Goal: Task Accomplishment & Management: Use online tool/utility

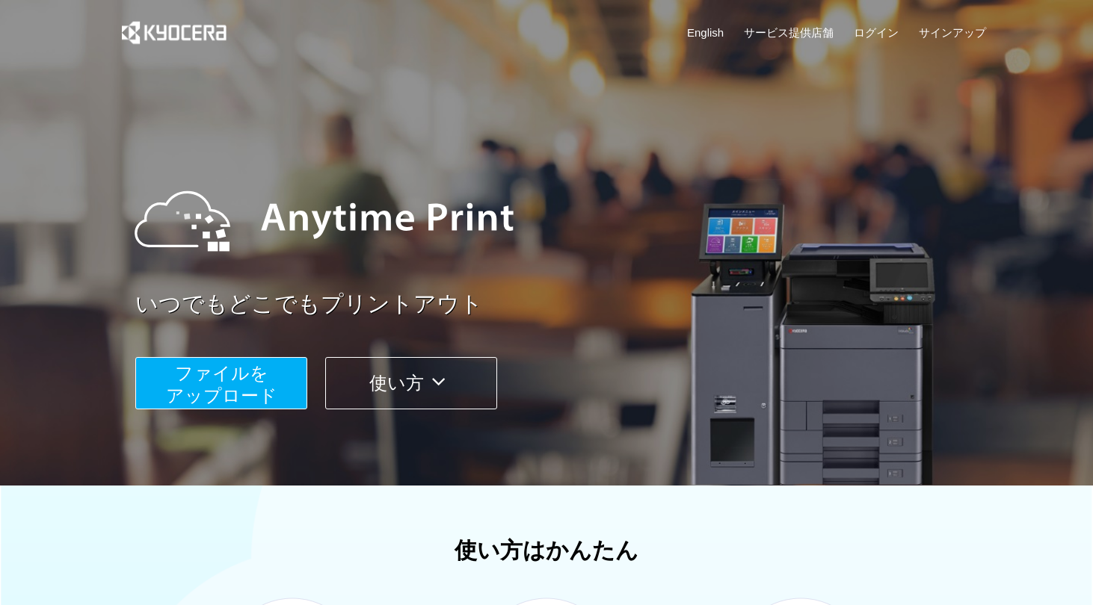
click at [230, 389] on span "ファイルを ​​アップロード" at bounding box center [221, 384] width 111 height 43
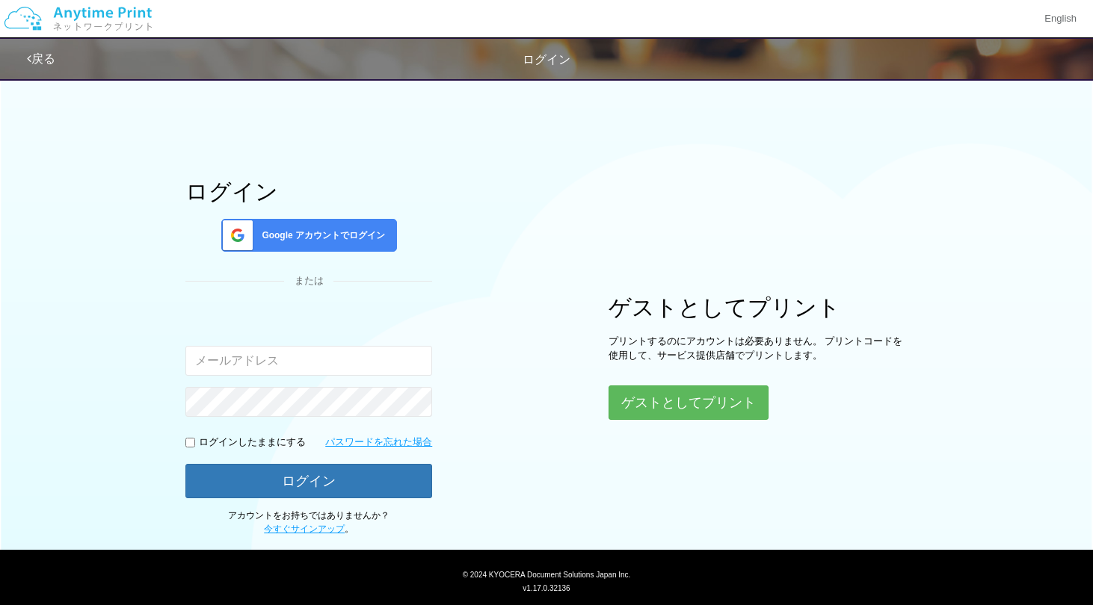
click at [314, 225] on div "Google アカウントでログイン" at bounding box center [309, 235] width 176 height 33
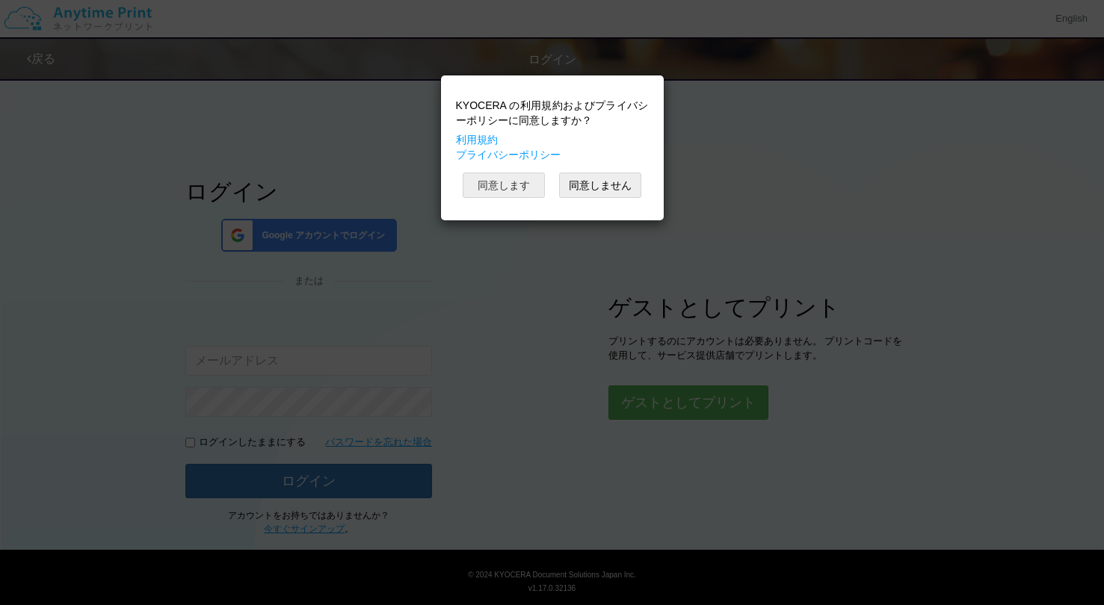
click at [502, 183] on button "同意します" at bounding box center [504, 185] width 82 height 25
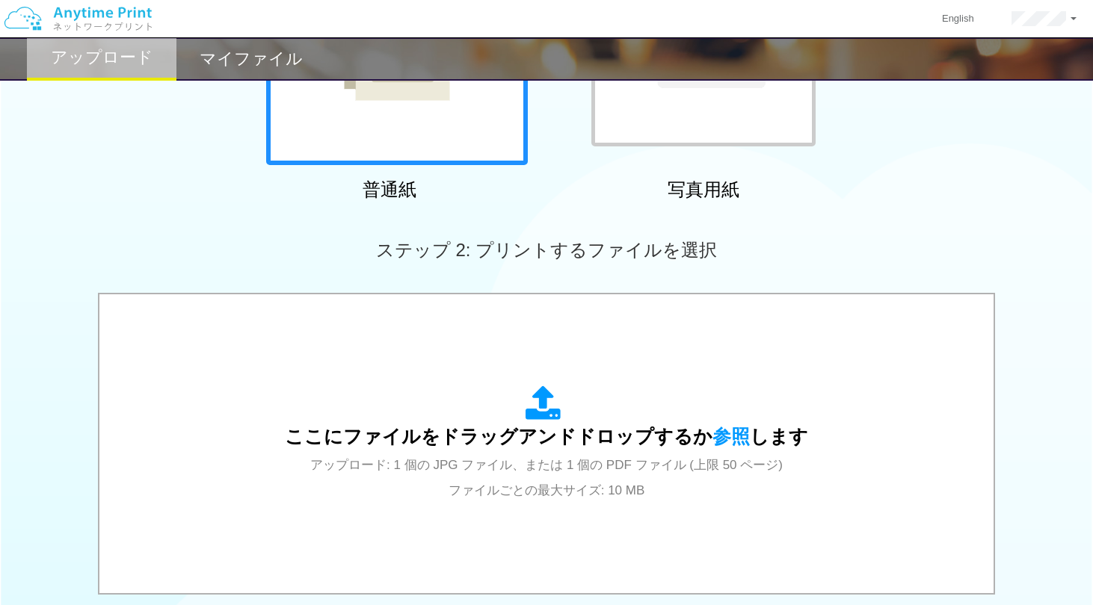
scroll to position [531, 0]
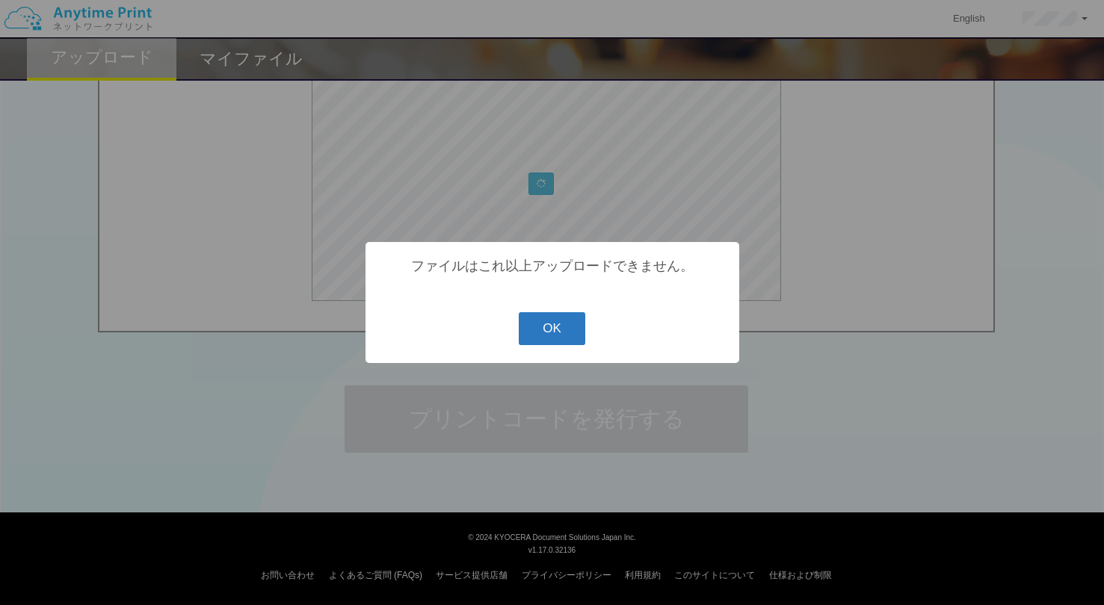
click at [565, 332] on button "OK" at bounding box center [552, 328] width 67 height 33
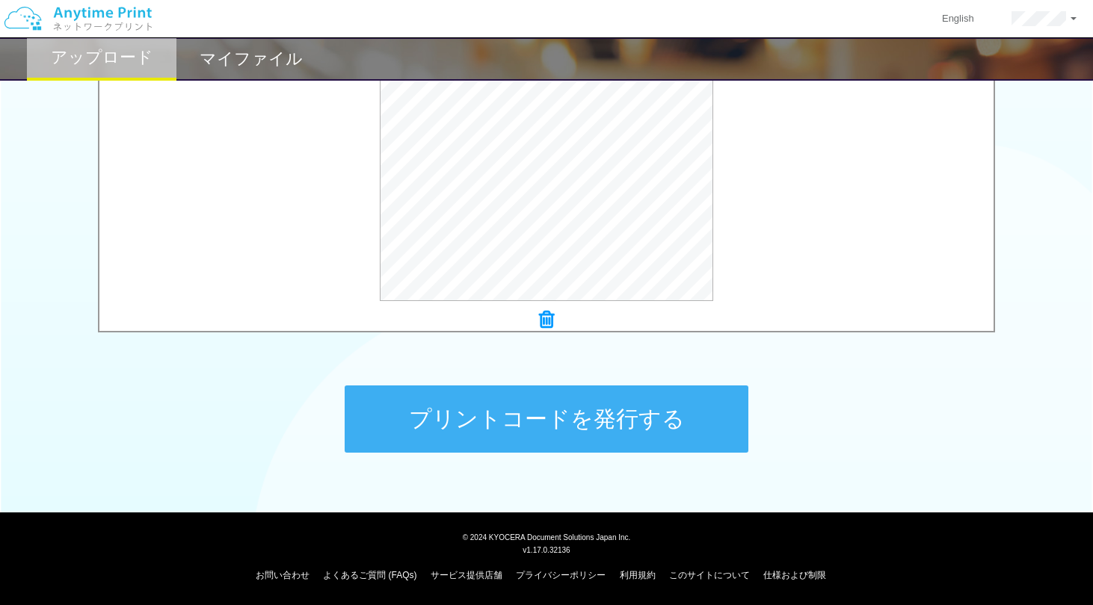
click at [573, 428] on button "プリントコードを発行する" at bounding box center [547, 419] width 404 height 67
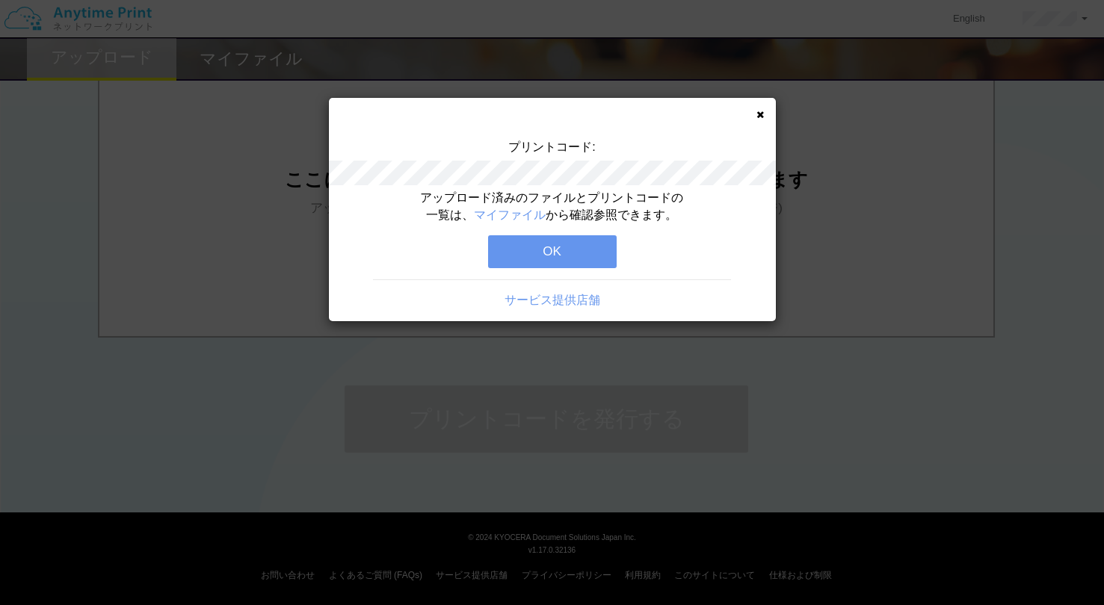
click at [560, 246] on button "OK" at bounding box center [552, 251] width 129 height 33
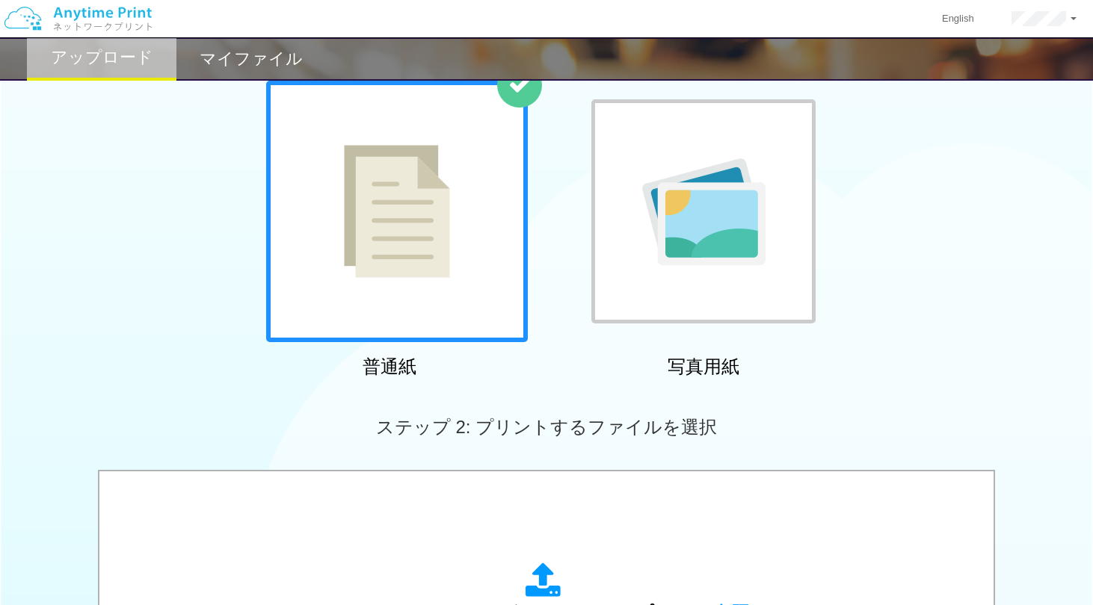
scroll to position [0, 0]
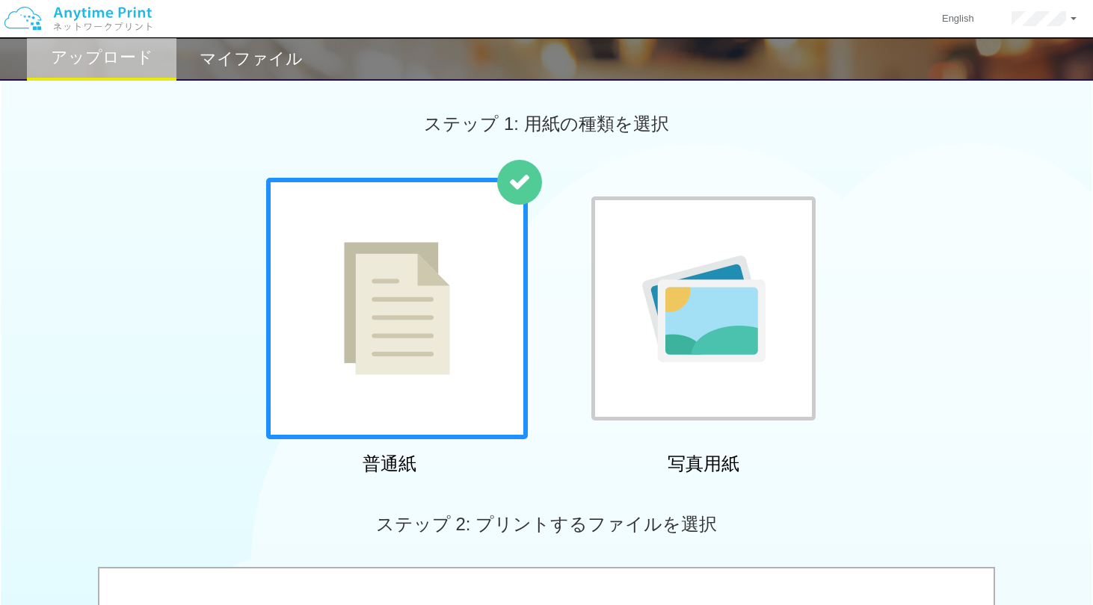
click at [265, 55] on h2 "マイファイル" at bounding box center [251, 59] width 103 height 18
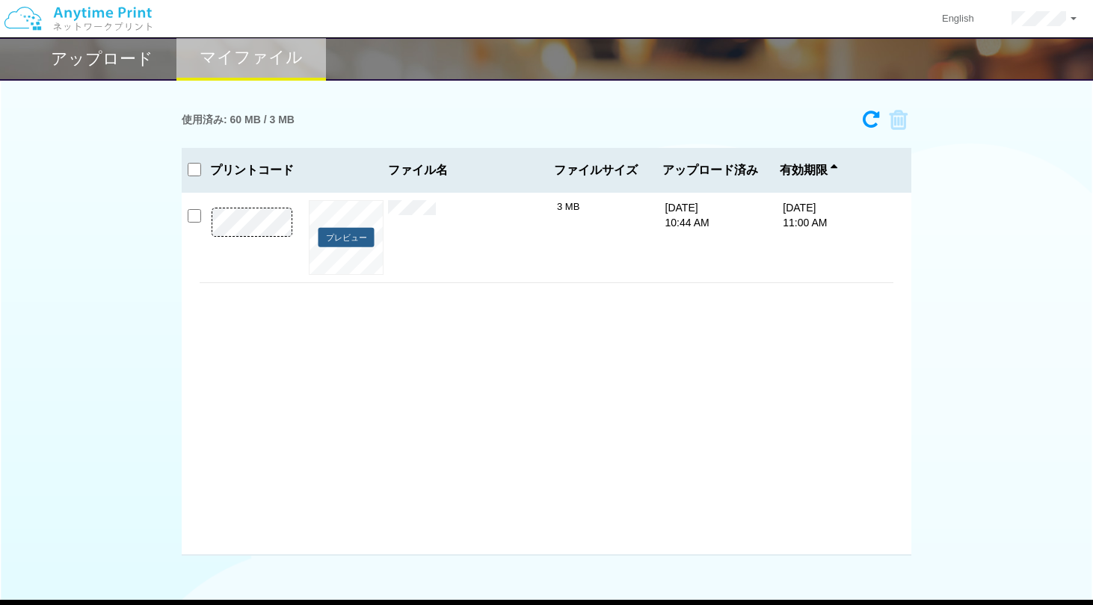
click at [337, 238] on button "プレビュー" at bounding box center [346, 237] width 56 height 20
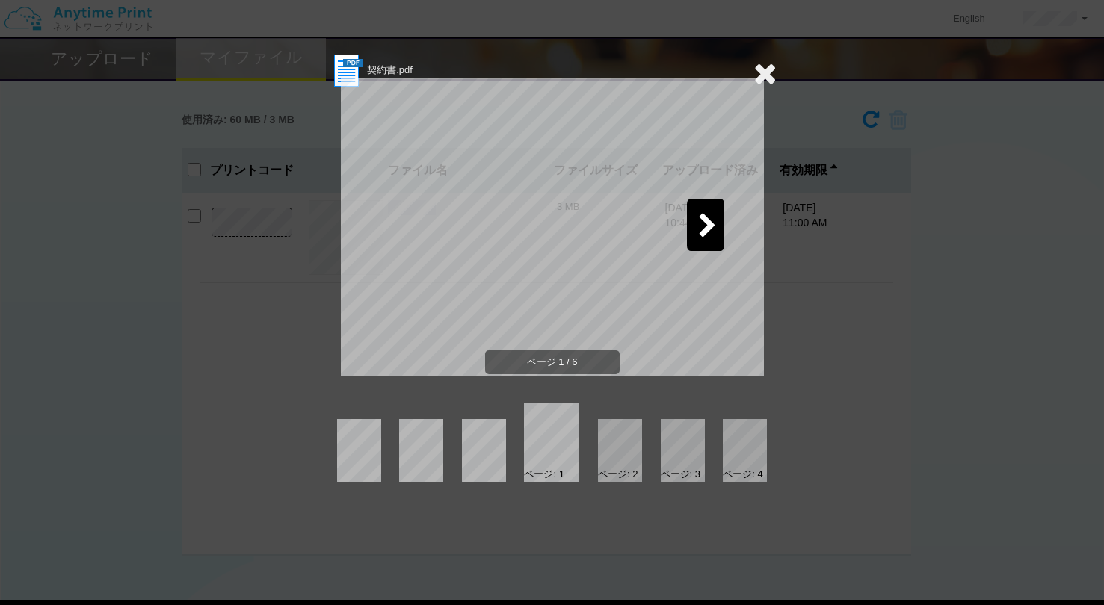
click at [698, 230] on icon at bounding box center [707, 227] width 19 height 26
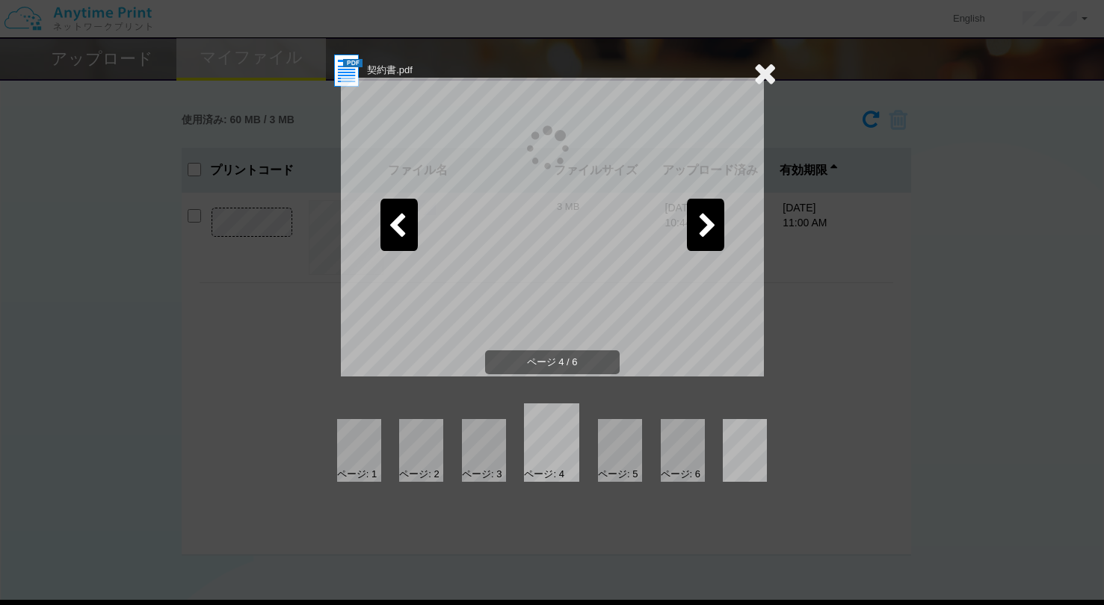
click at [701, 199] on div at bounding box center [705, 225] width 37 height 52
click at [701, 203] on div at bounding box center [705, 225] width 37 height 52
click at [701, 214] on icon at bounding box center [707, 227] width 19 height 26
click at [777, 70] on div "契約書.pdf ページ 6 / 6 ページ: 3 ページ: 4 ページ: 5 ページ: 6" at bounding box center [552, 302] width 1104 height 605
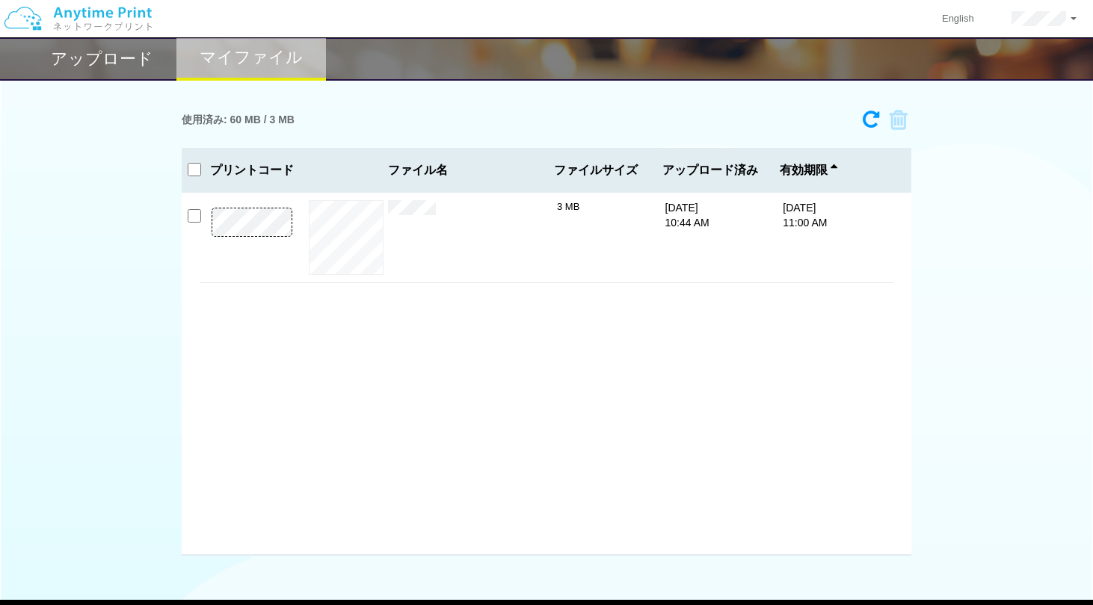
drag, startPoint x: 194, startPoint y: 261, endPoint x: 165, endPoint y: 243, distance: 33.6
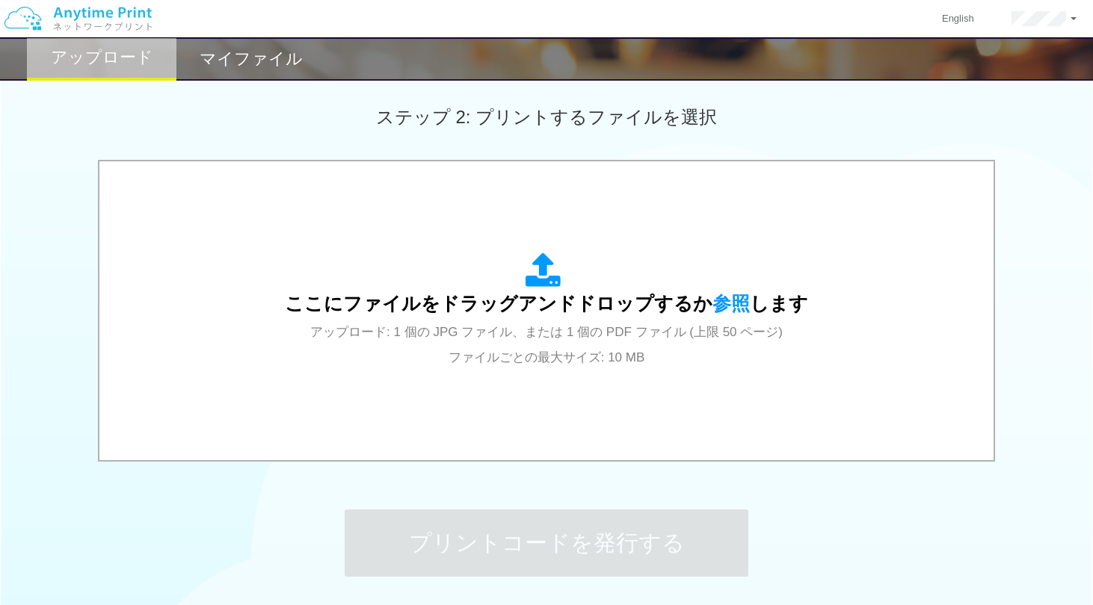
scroll to position [531, 0]
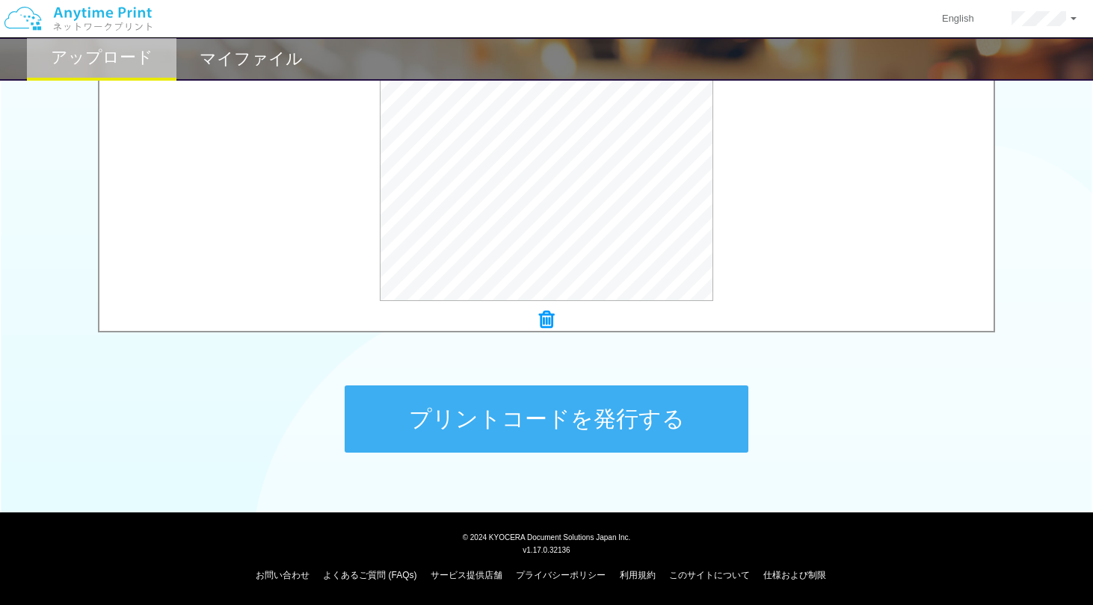
click at [539, 413] on button "プリントコードを発行する" at bounding box center [547, 419] width 404 height 67
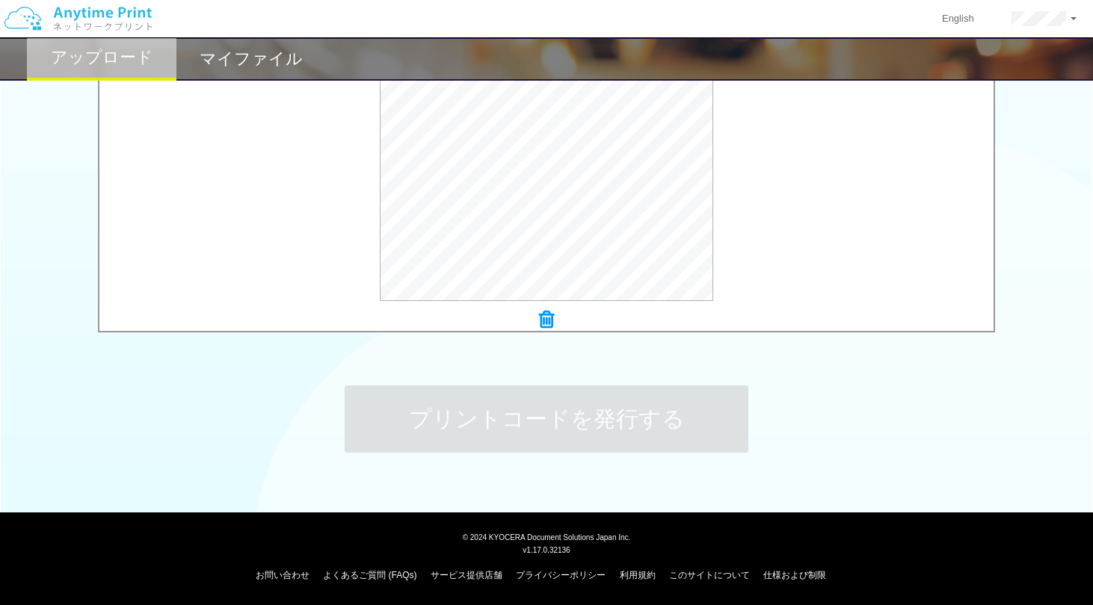
scroll to position [0, 0]
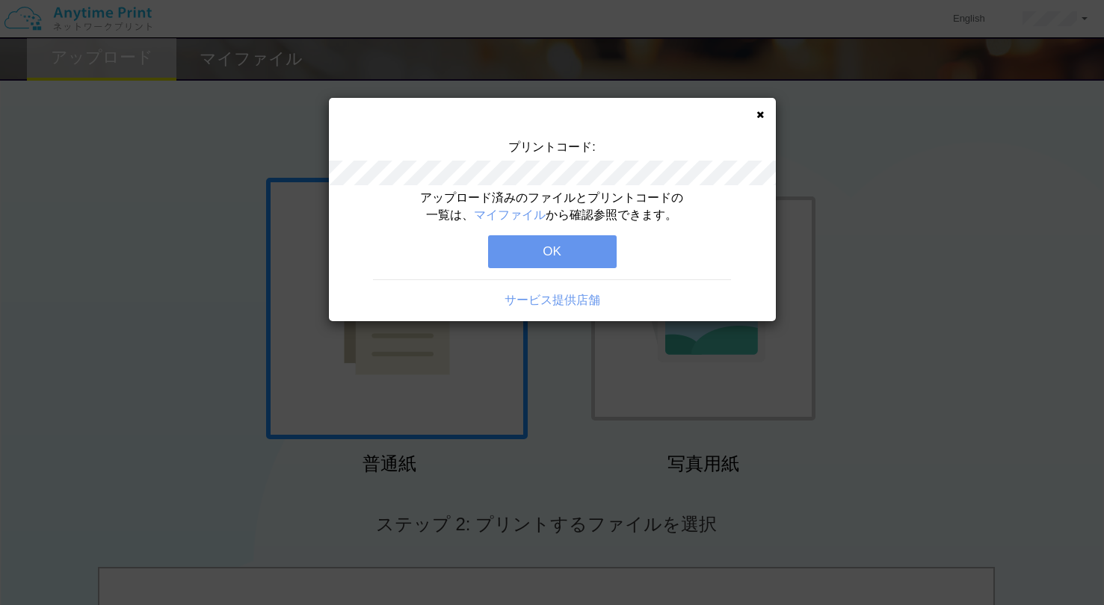
click at [578, 262] on button "OK" at bounding box center [552, 251] width 129 height 33
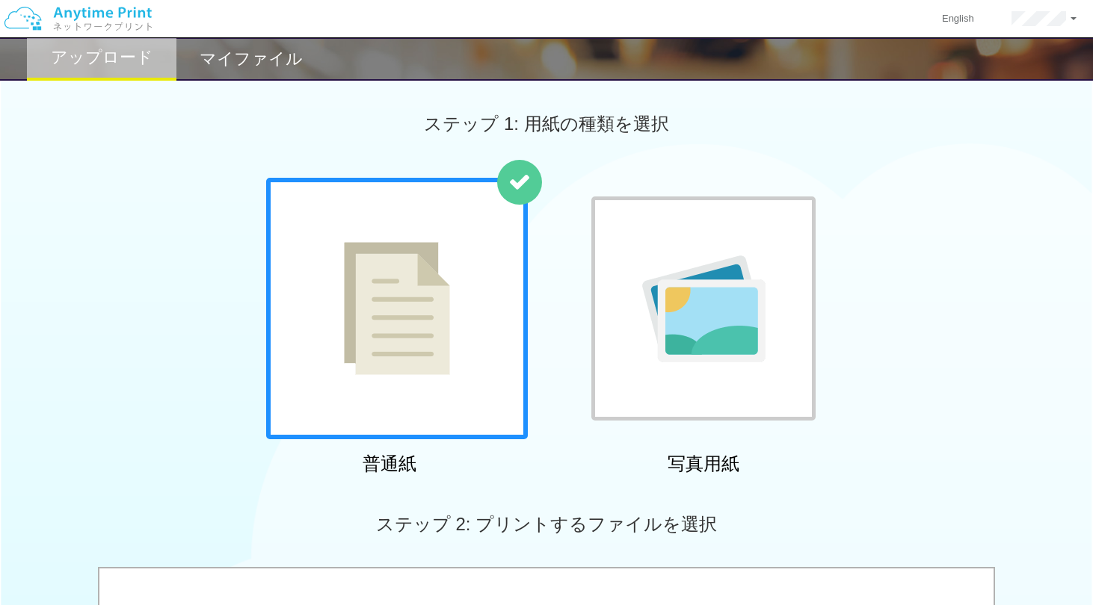
click at [272, 36] on div "English アカウント設定 ログアウト" at bounding box center [546, 19] width 1093 height 38
click at [259, 57] on h2 "マイファイル" at bounding box center [251, 59] width 103 height 18
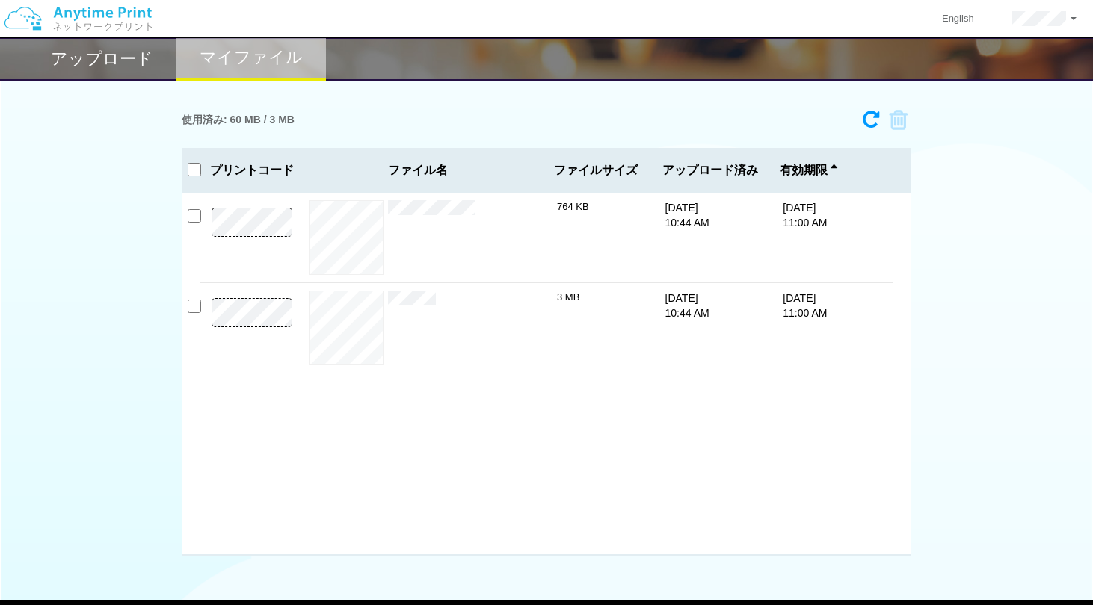
click at [871, 431] on div "プレビュー × 重要事項説明書.pdf 764 KB [DATE] 10:44 AM [DATE] 11:00 AM × 3 MB" at bounding box center [546, 374] width 729 height 363
